Goal: Task Accomplishment & Management: Use online tool/utility

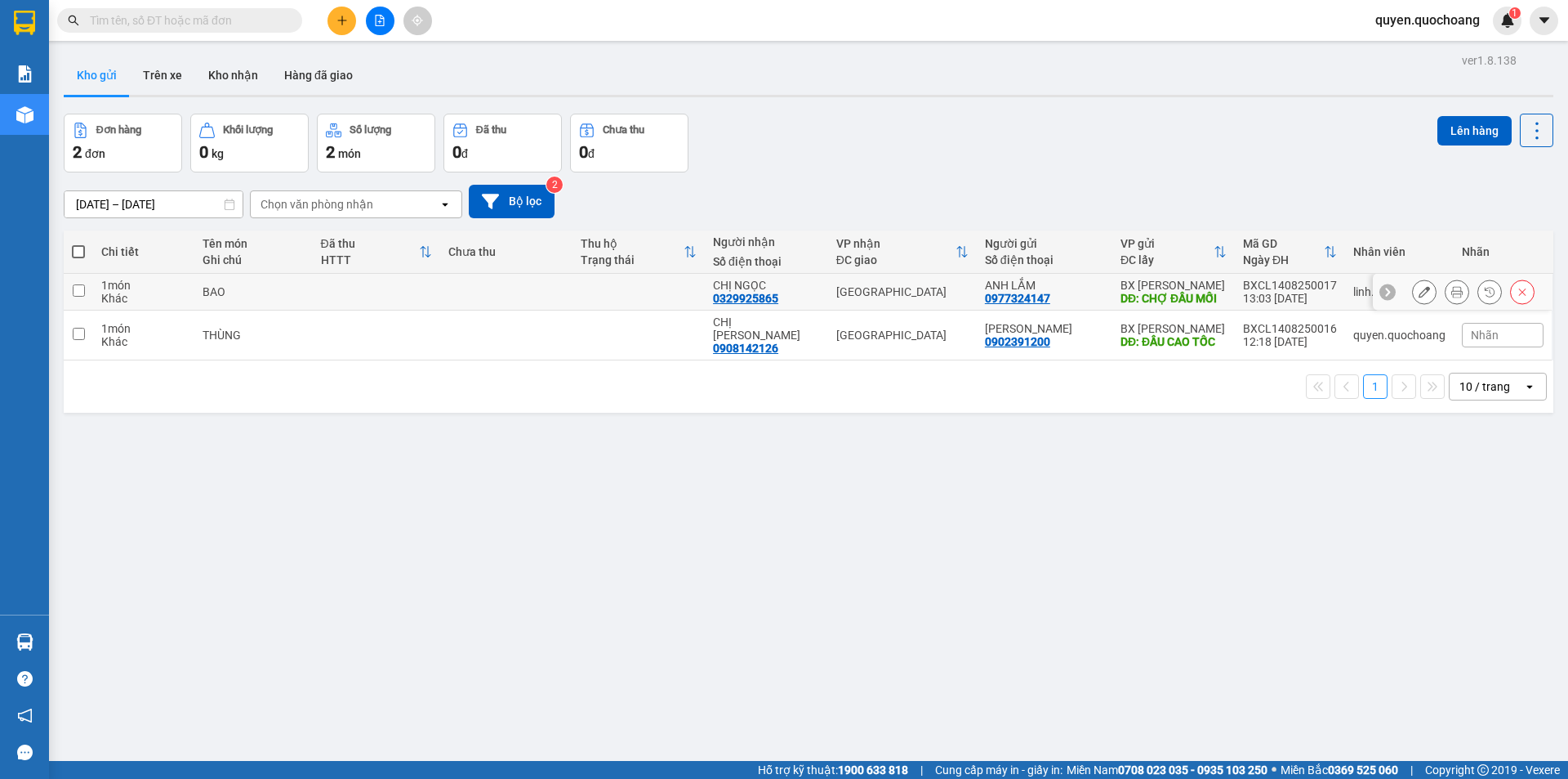
click at [705, 288] on td at bounding box center [639, 292] width 132 height 37
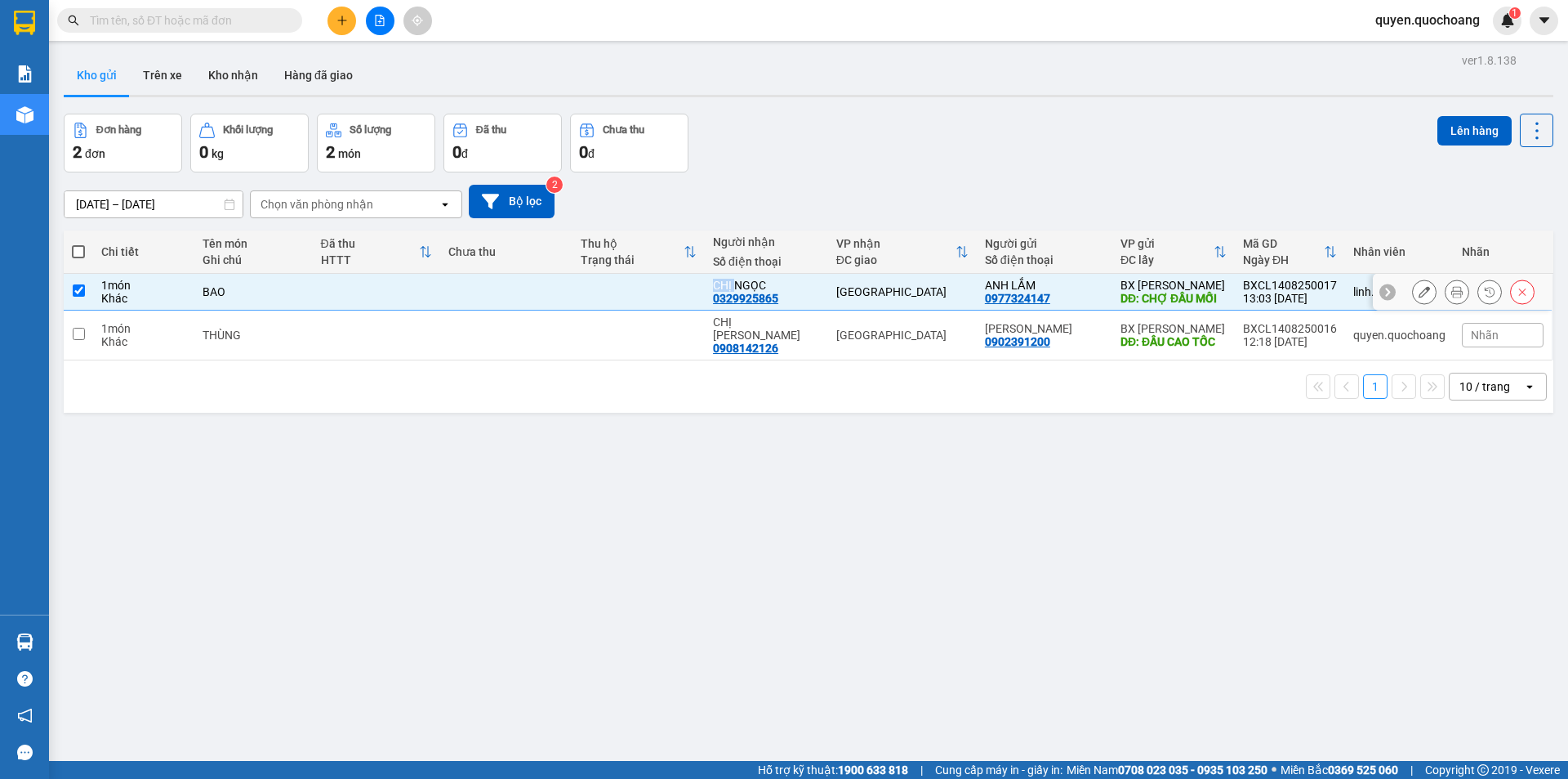
click at [705, 288] on td at bounding box center [639, 292] width 132 height 37
checkbox input "false"
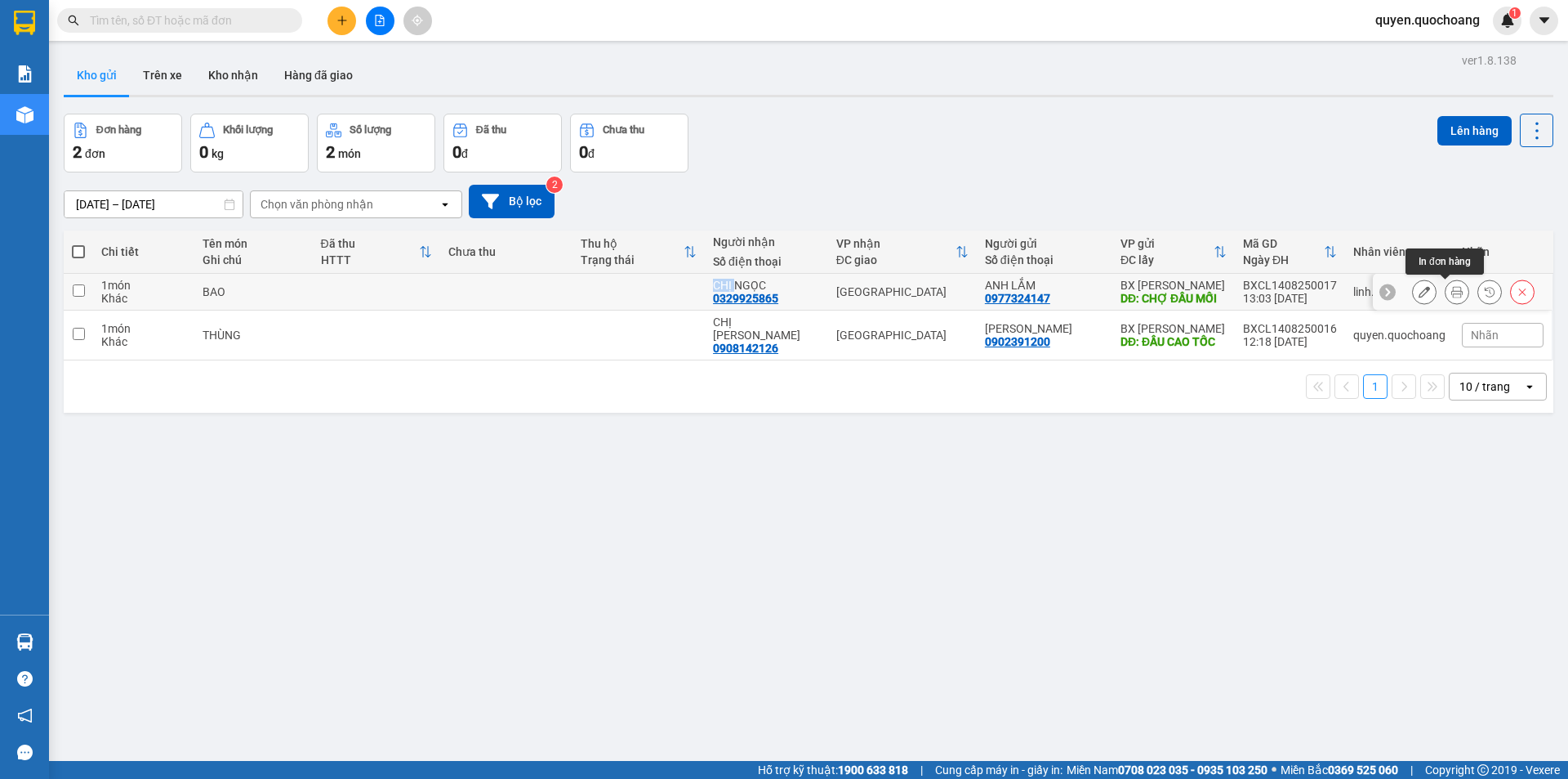
click at [1446, 287] on button at bounding box center [1457, 292] width 23 height 29
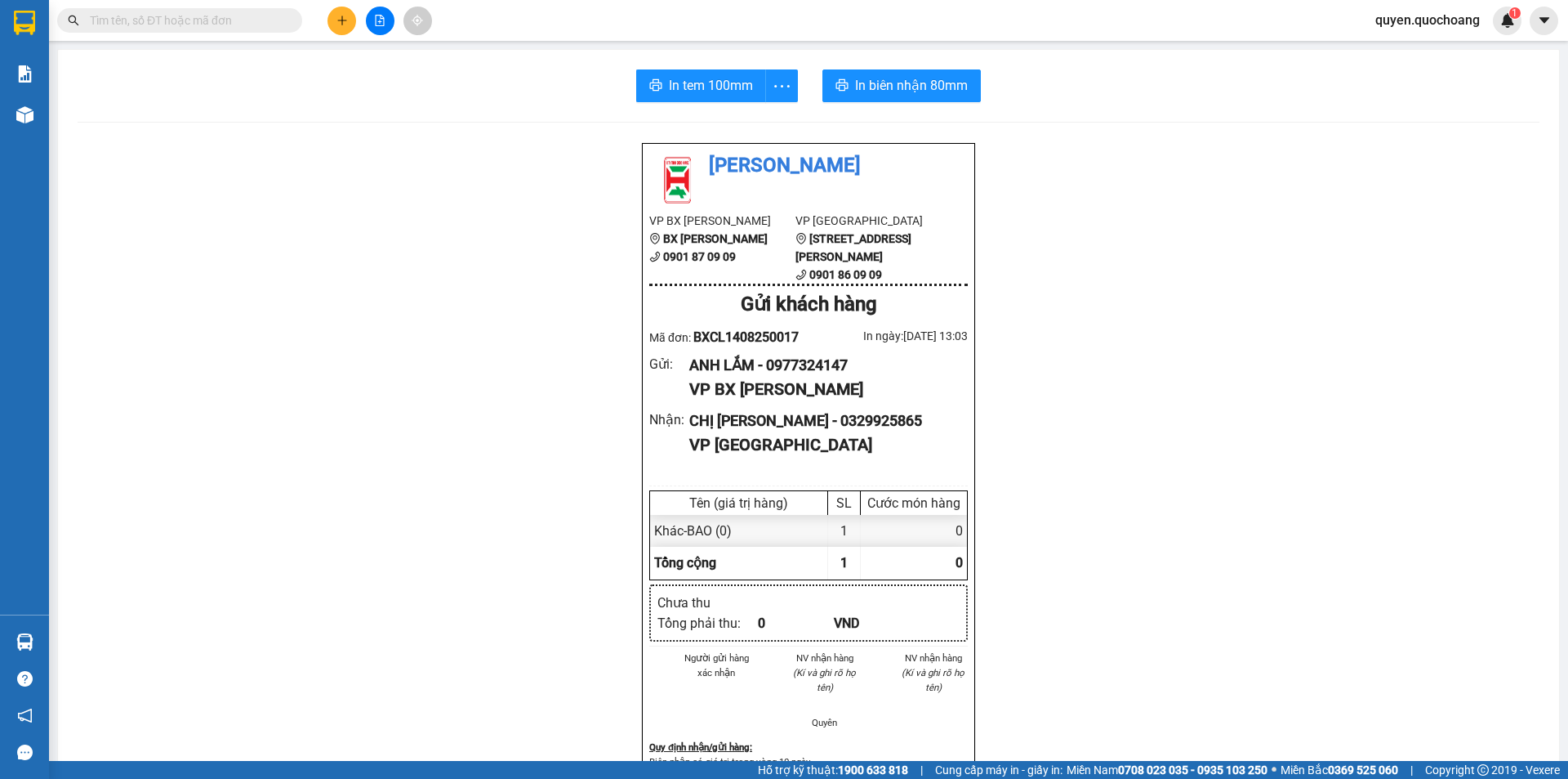
click at [717, 68] on div "In tem 100mm In biên nhận 80mm Quốc Hoàng VP BX Cao Lãnh BX Cao Lãnh 0901 87 09…" at bounding box center [808, 695] width 1501 height 1290
click at [718, 75] on span "In tem 100mm" at bounding box center [711, 85] width 84 height 20
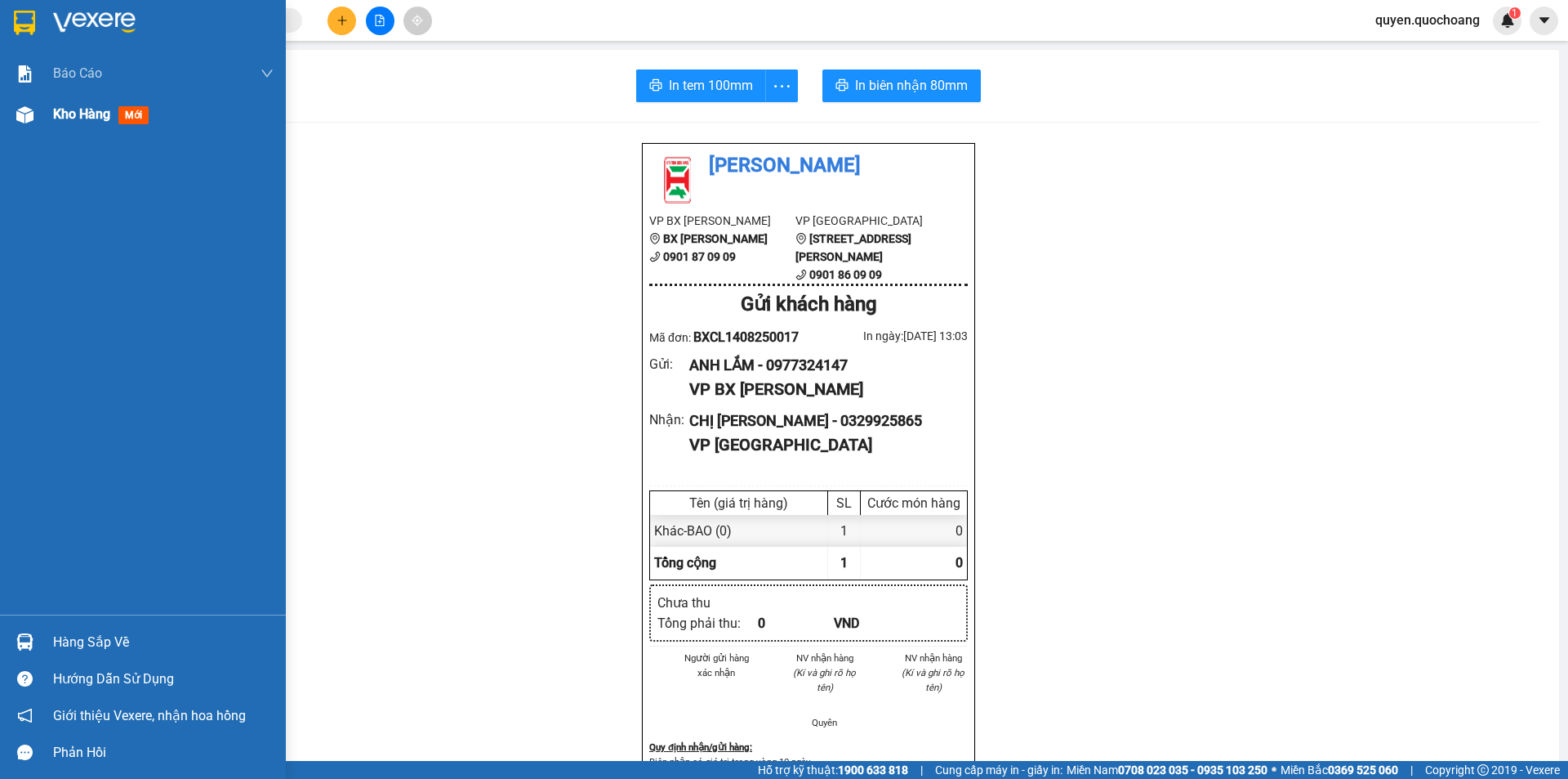
click at [57, 118] on span "Kho hàng" at bounding box center [81, 114] width 57 height 16
